Goal: Information Seeking & Learning: Learn about a topic

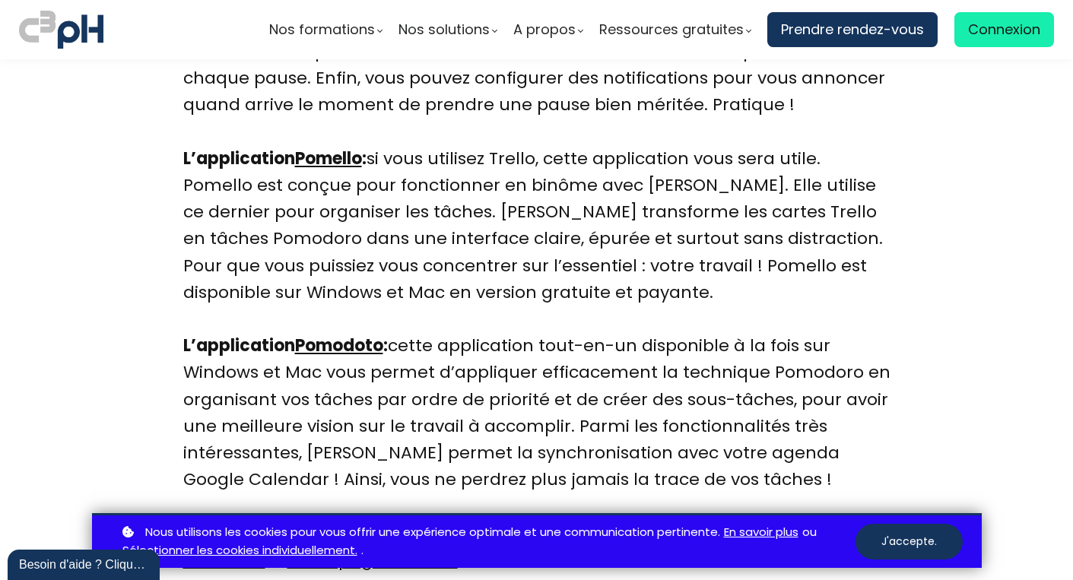
scroll to position [4527, 0]
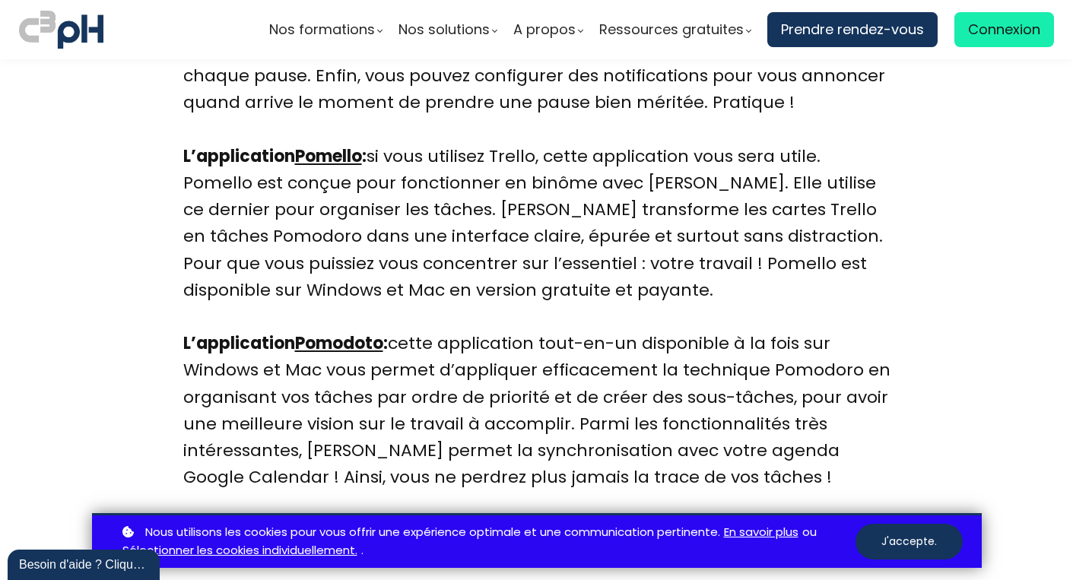
click at [322, 346] on link "Pomodoto" at bounding box center [339, 344] width 88 height 24
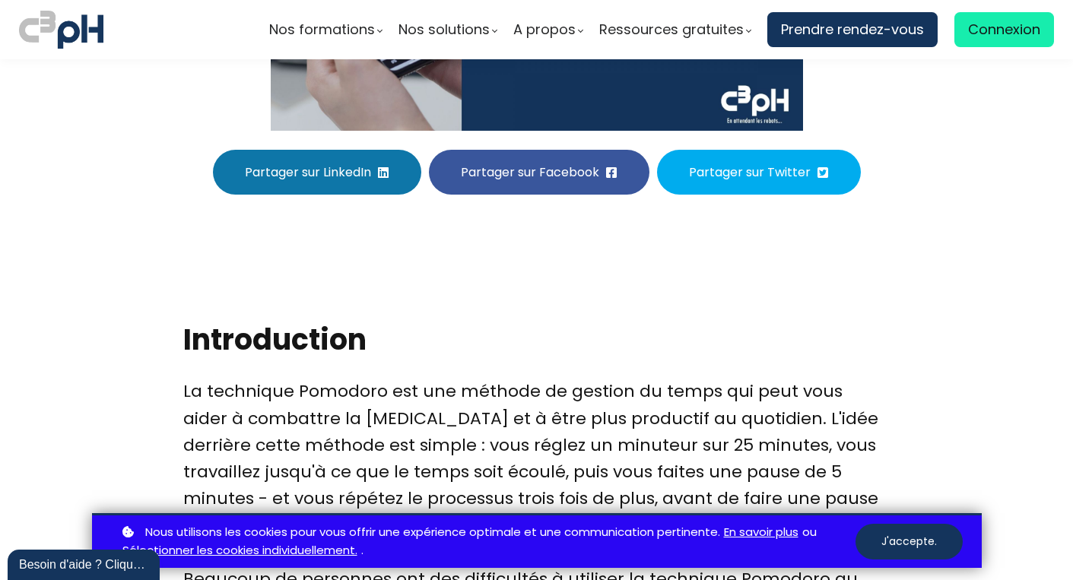
scroll to position [496, 0]
